Goal: Check status: Check status

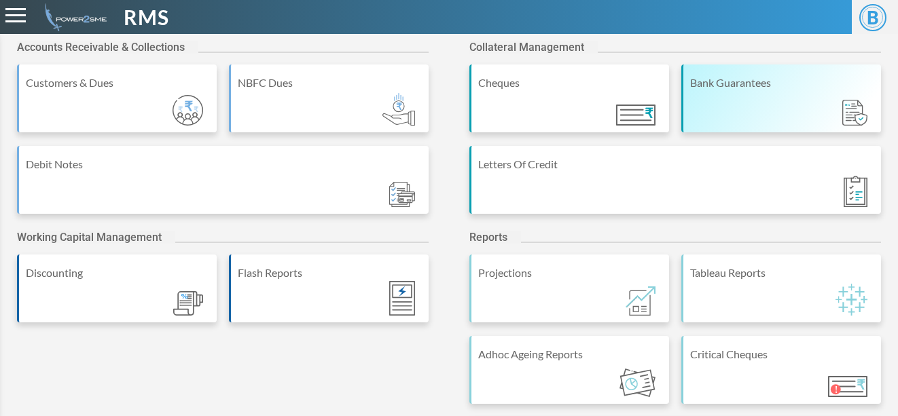
click at [706, 72] on div "Bank Guarantees" at bounding box center [781, 99] width 200 height 68
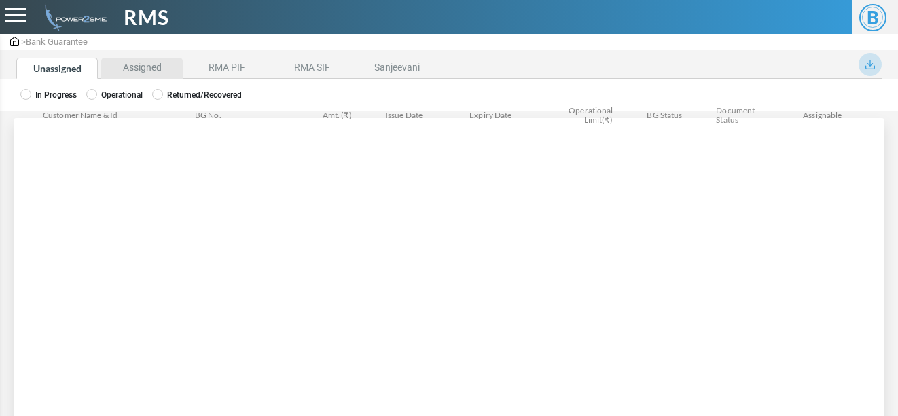
click at [130, 73] on li "Assigned" at bounding box center [141, 68] width 81 height 21
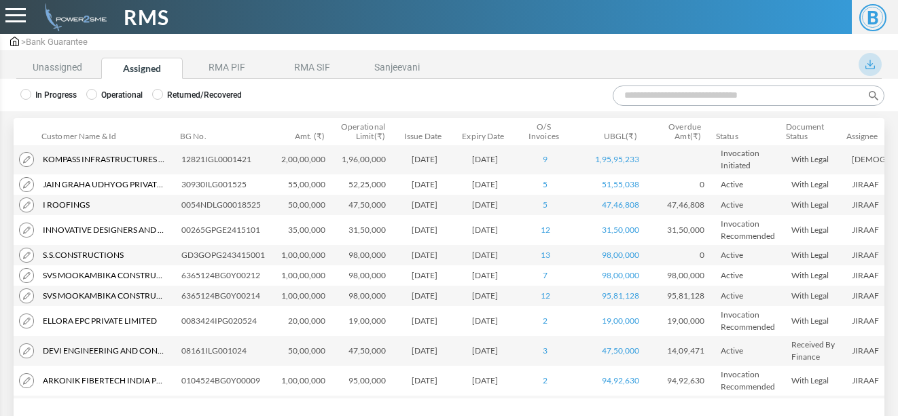
click at [633, 94] on input "Search:" at bounding box center [749, 96] width 272 height 20
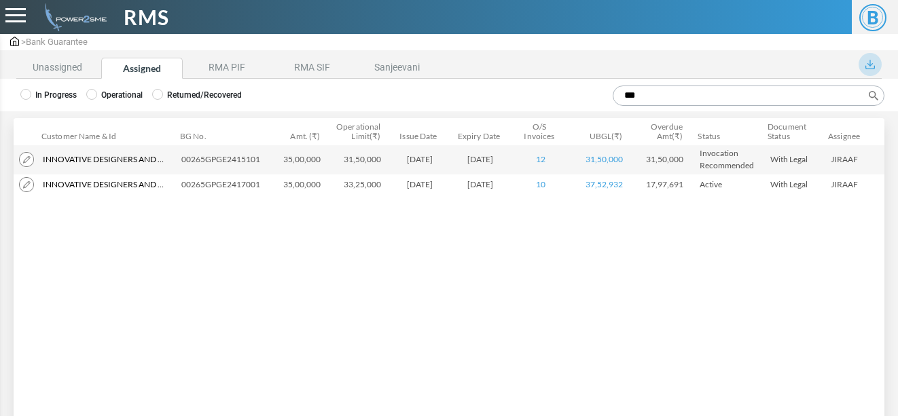
type input "***"
click at [46, 71] on li "Unassigned" at bounding box center [56, 68] width 81 height 21
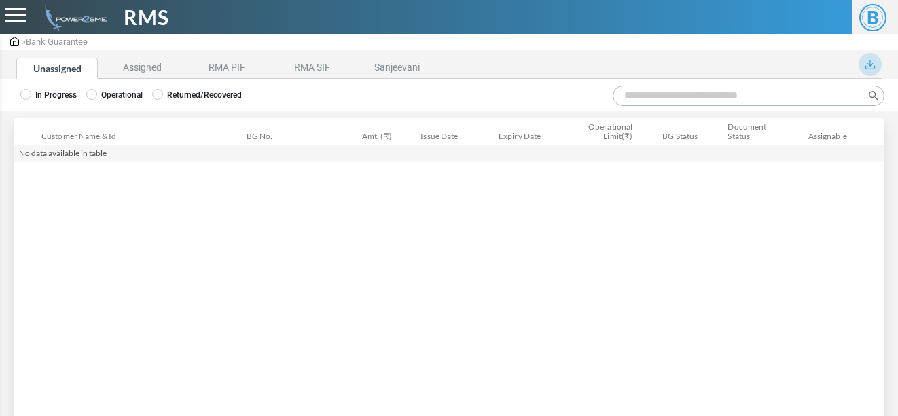
click at [103, 96] on label "Operational" at bounding box center [114, 95] width 56 height 12
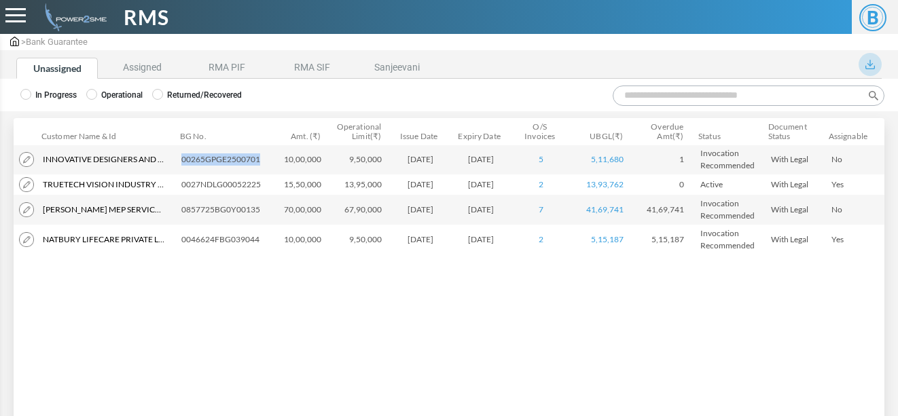
drag, startPoint x: 182, startPoint y: 162, endPoint x: 264, endPoint y: 156, distance: 81.7
click at [264, 156] on td "00265GPGE2500701" at bounding box center [224, 160] width 96 height 30
copy td "00265GPGE2500701"
click at [31, 160] on img at bounding box center [26, 159] width 15 height 15
